Goal: Navigation & Orientation: Find specific page/section

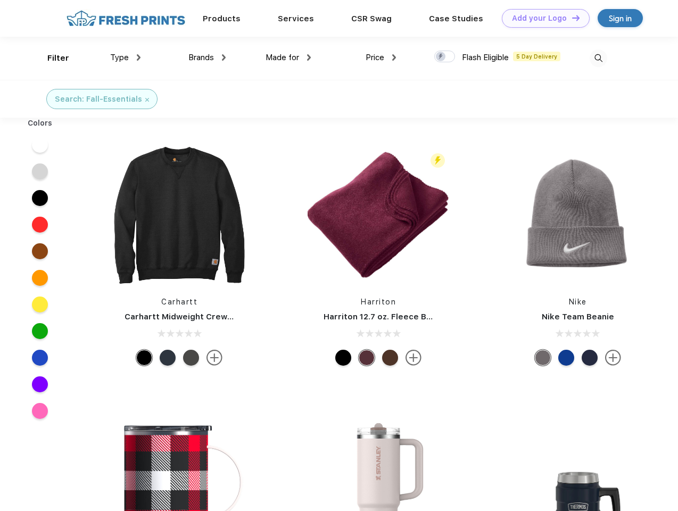
click at [542, 18] on link "Add your Logo Design Tool" at bounding box center [546, 18] width 88 height 19
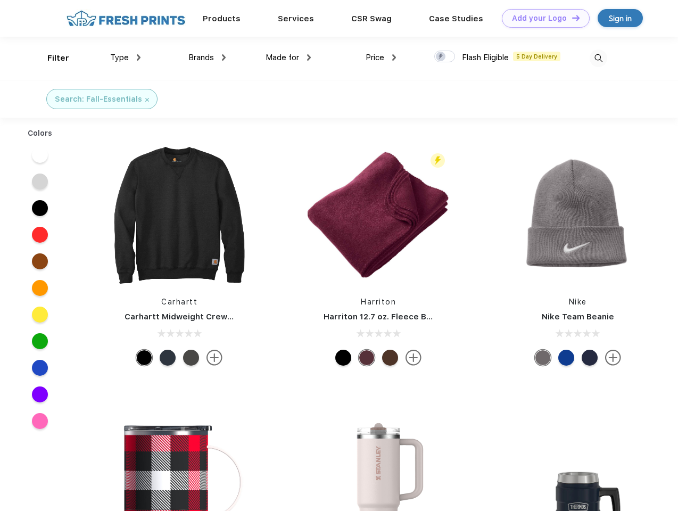
click at [0, 0] on div "Design Tool" at bounding box center [0, 0] width 0 height 0
click at [571, 18] on link "Add your Logo Design Tool" at bounding box center [546, 18] width 88 height 19
click at [51, 58] on div "Filter" at bounding box center [58, 58] width 22 height 12
click at [126, 58] on span "Type" at bounding box center [119, 58] width 19 height 10
click at [207, 58] on span "Brands" at bounding box center [201, 58] width 26 height 10
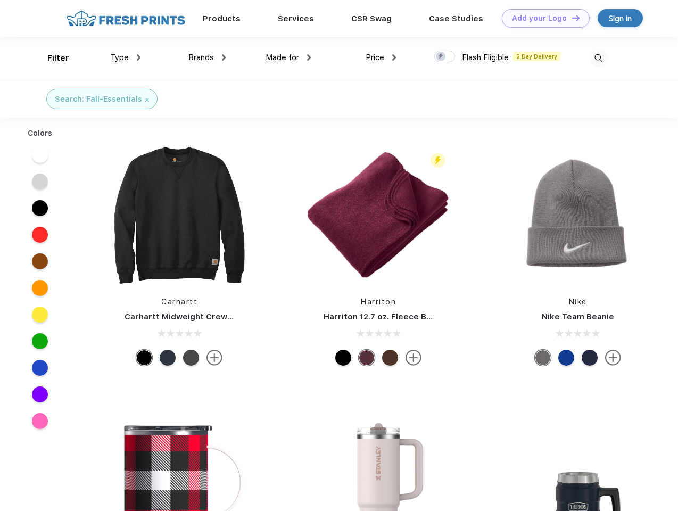
click at [289, 58] on span "Made for" at bounding box center [283, 58] width 34 height 10
click at [381, 58] on span "Price" at bounding box center [375, 58] width 19 height 10
click at [445, 57] on div at bounding box center [444, 57] width 21 height 12
click at [441, 57] on input "checkbox" at bounding box center [437, 53] width 7 height 7
click at [598, 58] on img at bounding box center [599, 59] width 18 height 18
